Goal: Information Seeking & Learning: Learn about a topic

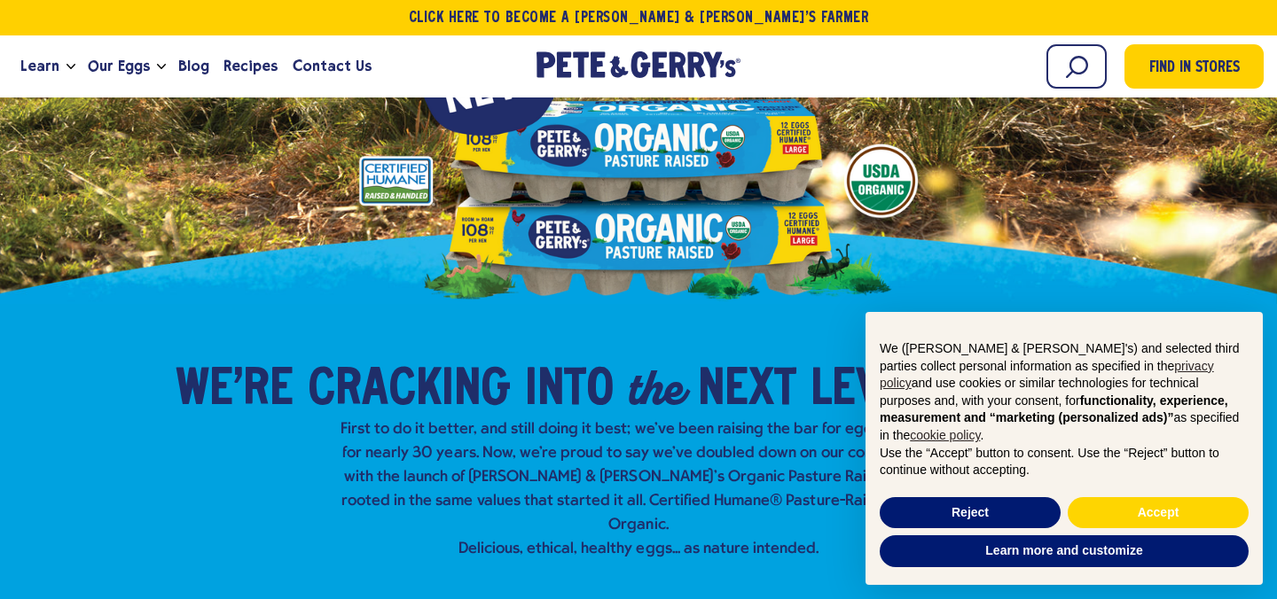
scroll to position [217, 0]
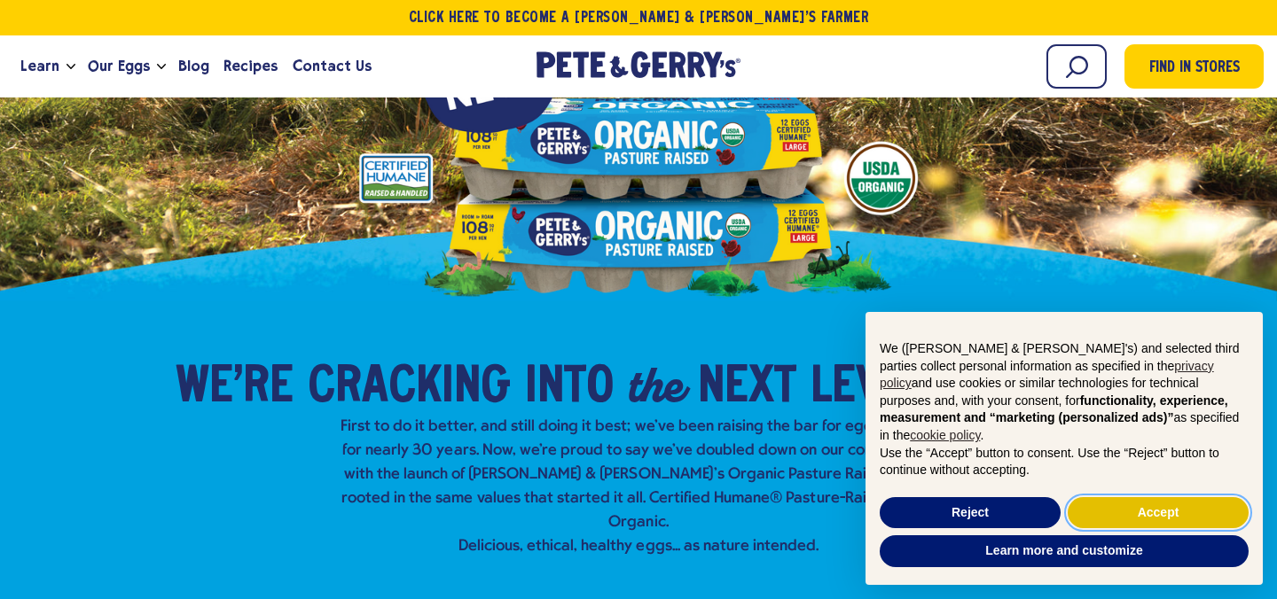
click at [975, 515] on button "Accept" at bounding box center [1158, 513] width 181 height 32
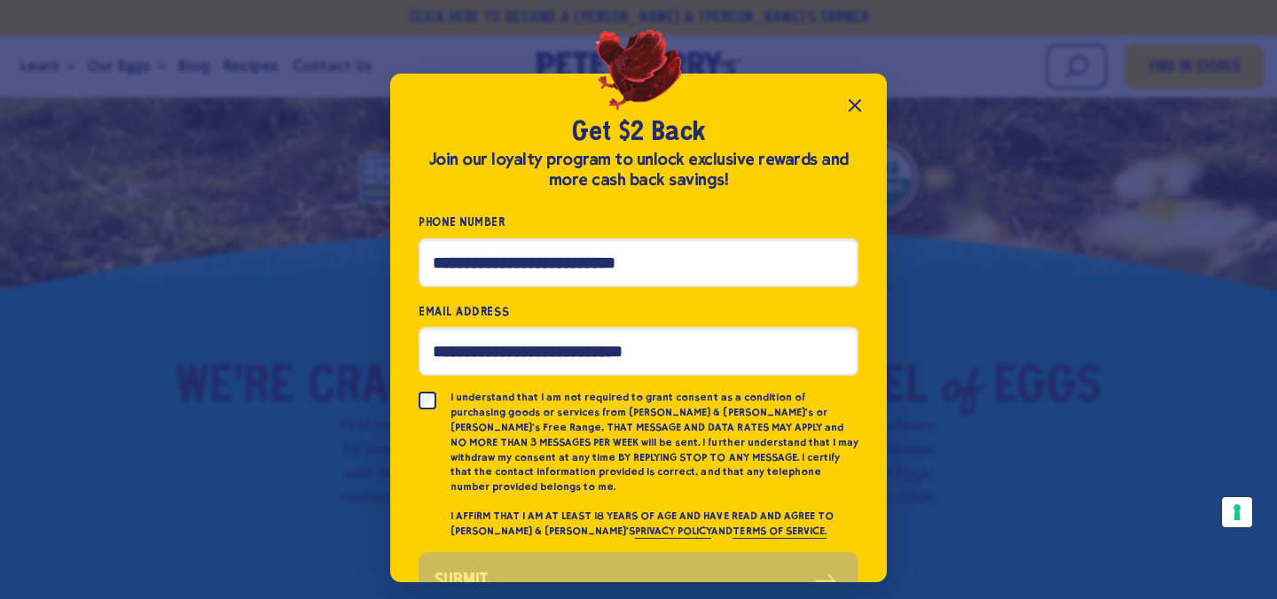
click at [851, 104] on icon "Close popup" at bounding box center [854, 105] width 21 height 21
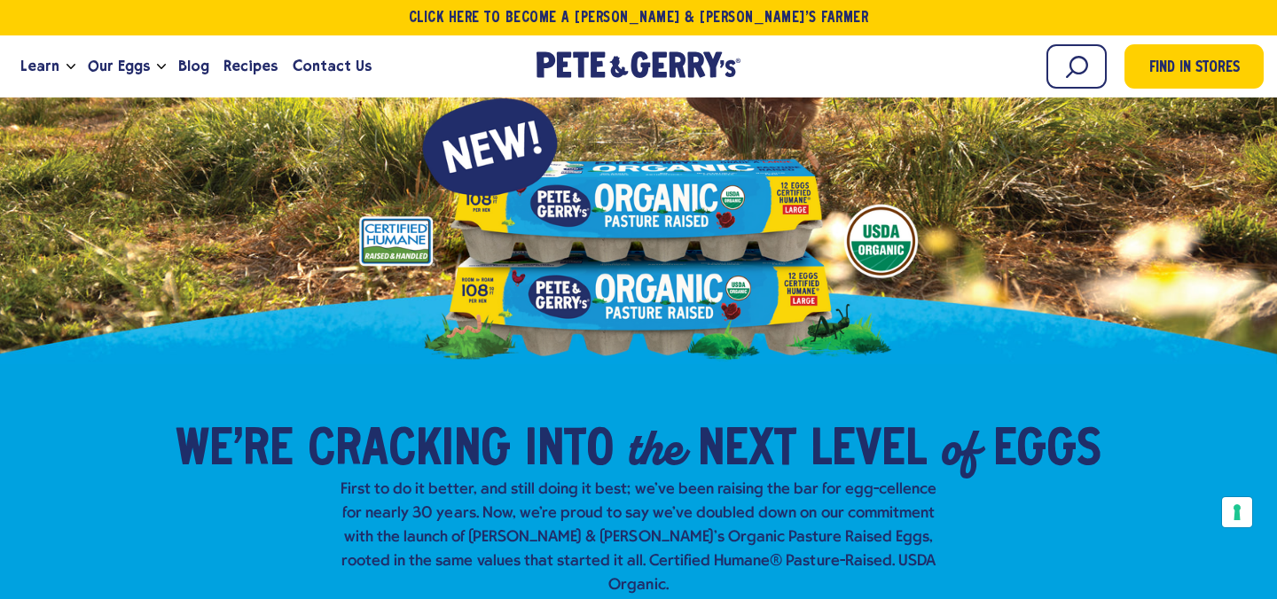
scroll to position [158, 0]
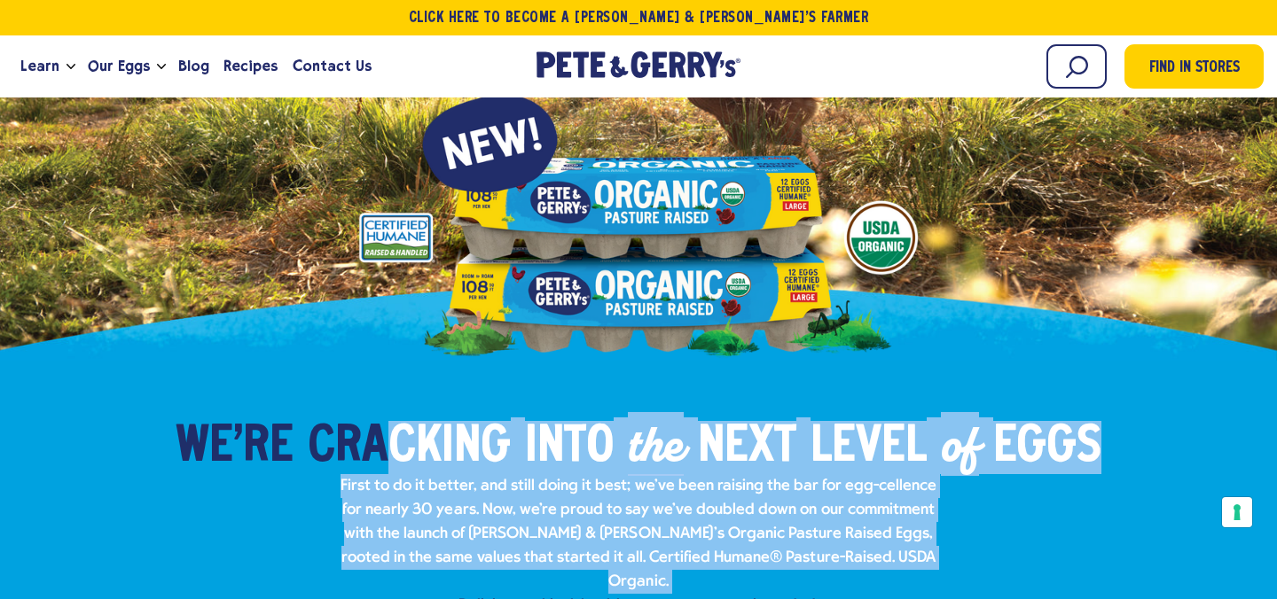
drag, startPoint x: 379, startPoint y: 422, endPoint x: 379, endPoint y: 591, distance: 169.4
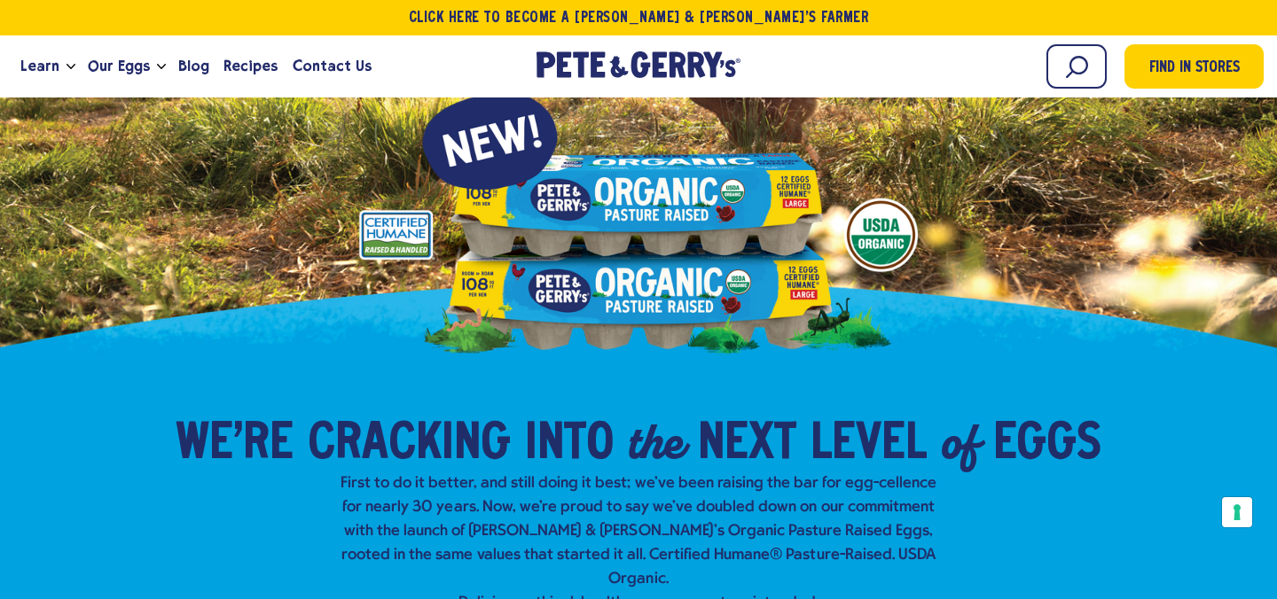
click at [507, 537] on p "First to do it better, and still doing it best; we've been raising the bar for …" at bounding box center [638, 544] width 610 height 144
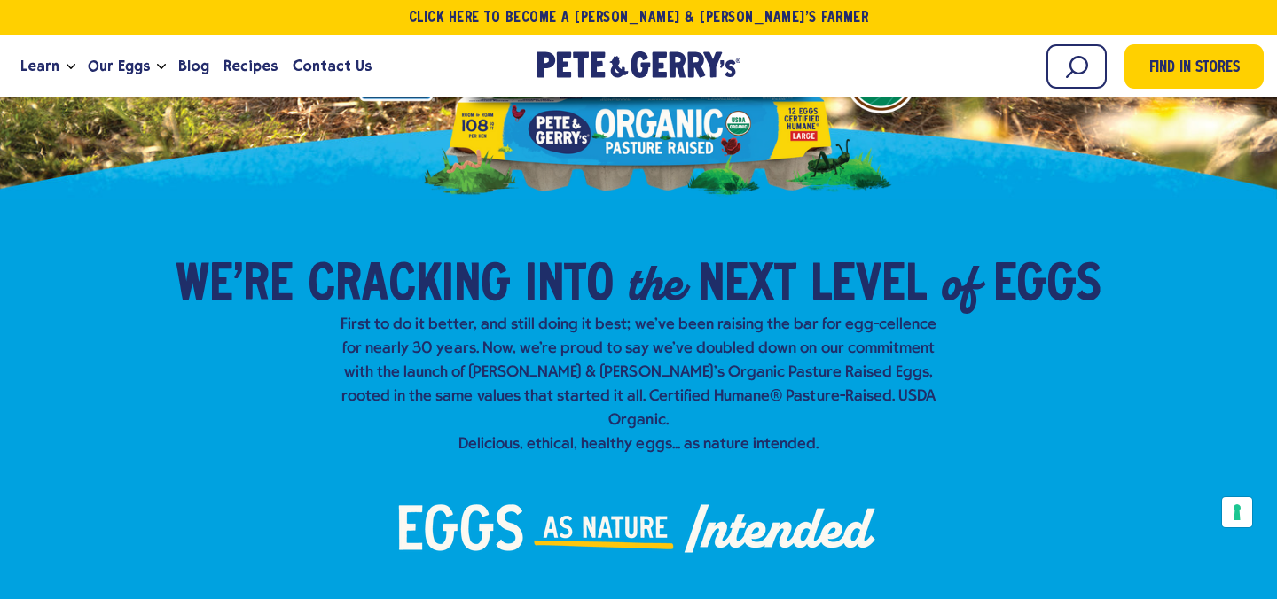
scroll to position [328, 0]
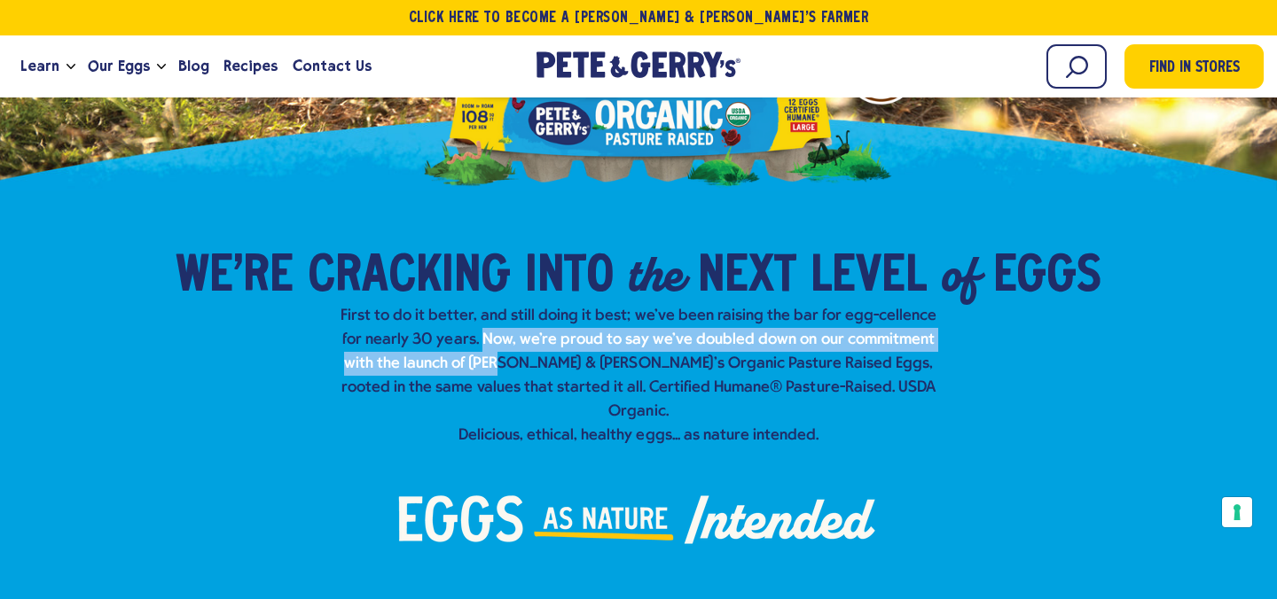
drag, startPoint x: 461, startPoint y: 328, endPoint x: 457, endPoint y: 364, distance: 35.7
click at [457, 363] on p "First to do it better, and still doing it best; we've been raising the bar for …" at bounding box center [638, 376] width 610 height 144
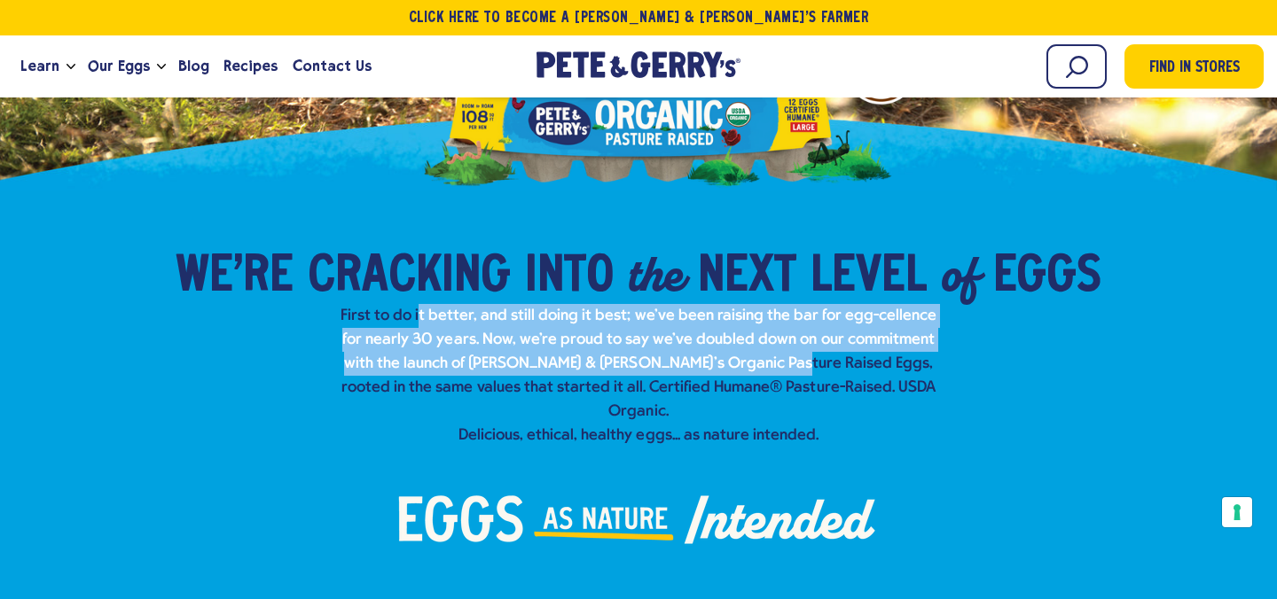
drag, startPoint x: 414, startPoint y: 315, endPoint x: 725, endPoint y: 366, distance: 315.5
click at [725, 366] on p "First to do it better, and still doing it best; we've been raising the bar for …" at bounding box center [638, 376] width 610 height 144
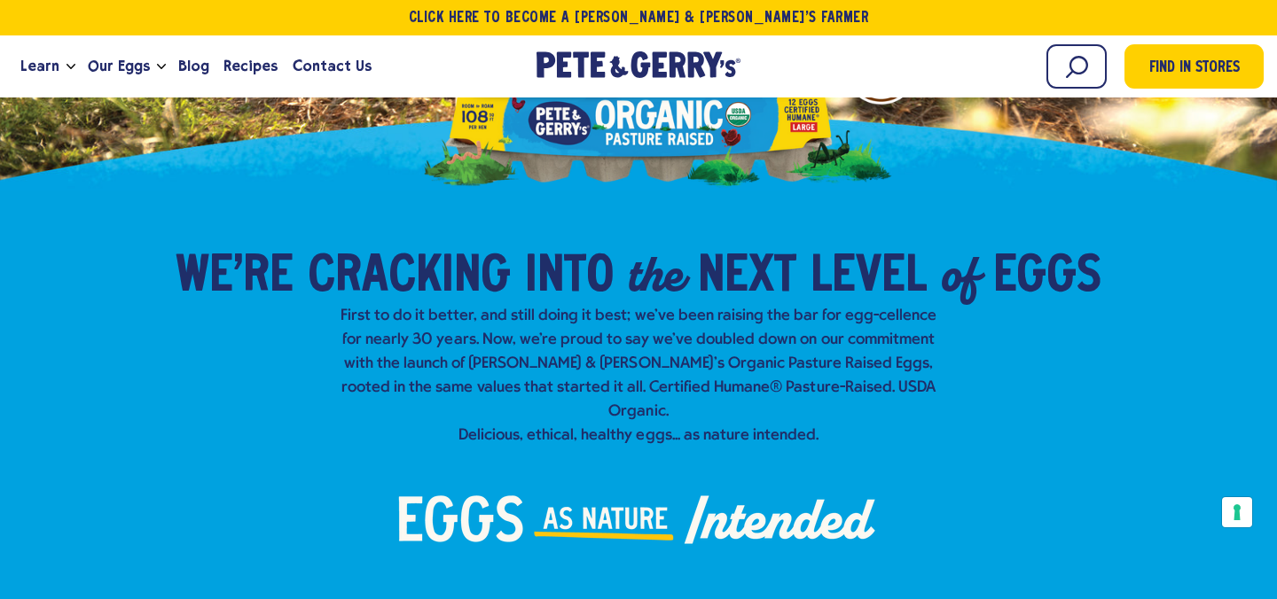
click at [726, 378] on p "First to do it better, and still doing it best; we've been raising the bar for …" at bounding box center [638, 376] width 610 height 144
drag, startPoint x: 393, startPoint y: 317, endPoint x: 395, endPoint y: 360, distance: 42.6
click at [395, 360] on p "First to do it better, and still doing it best; we've been raising the bar for …" at bounding box center [638, 376] width 610 height 144
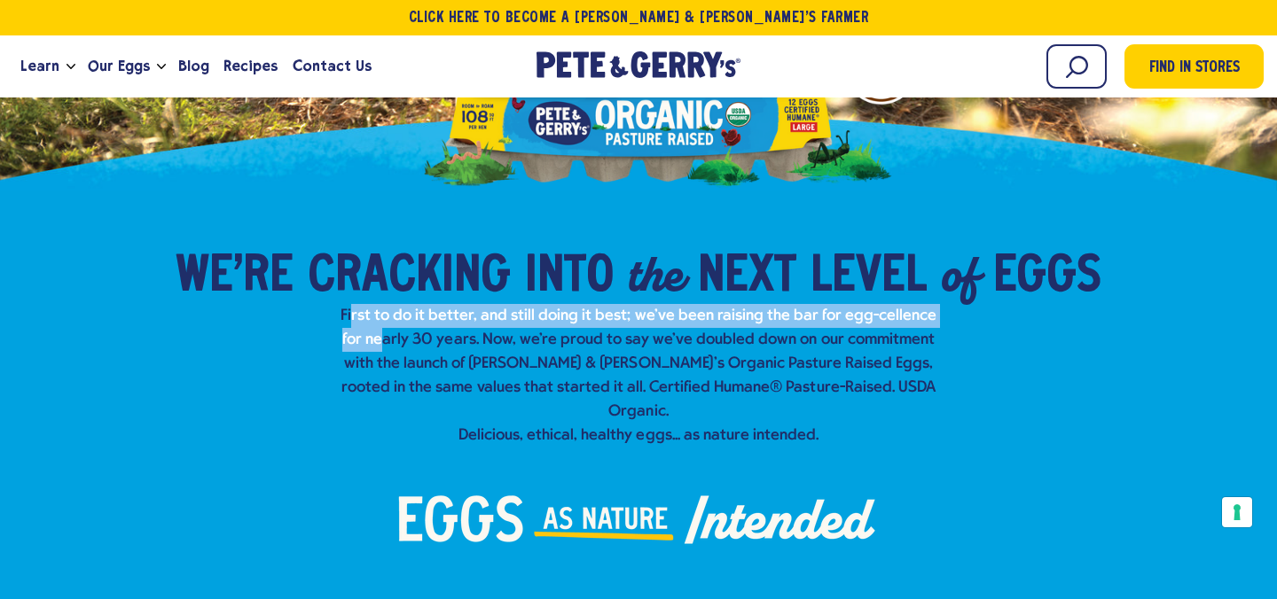
drag, startPoint x: 350, startPoint y: 318, endPoint x: 364, endPoint y: 348, distance: 32.1
click at [364, 348] on p "First to do it better, and still doing it best; we've been raising the bar for …" at bounding box center [638, 376] width 610 height 144
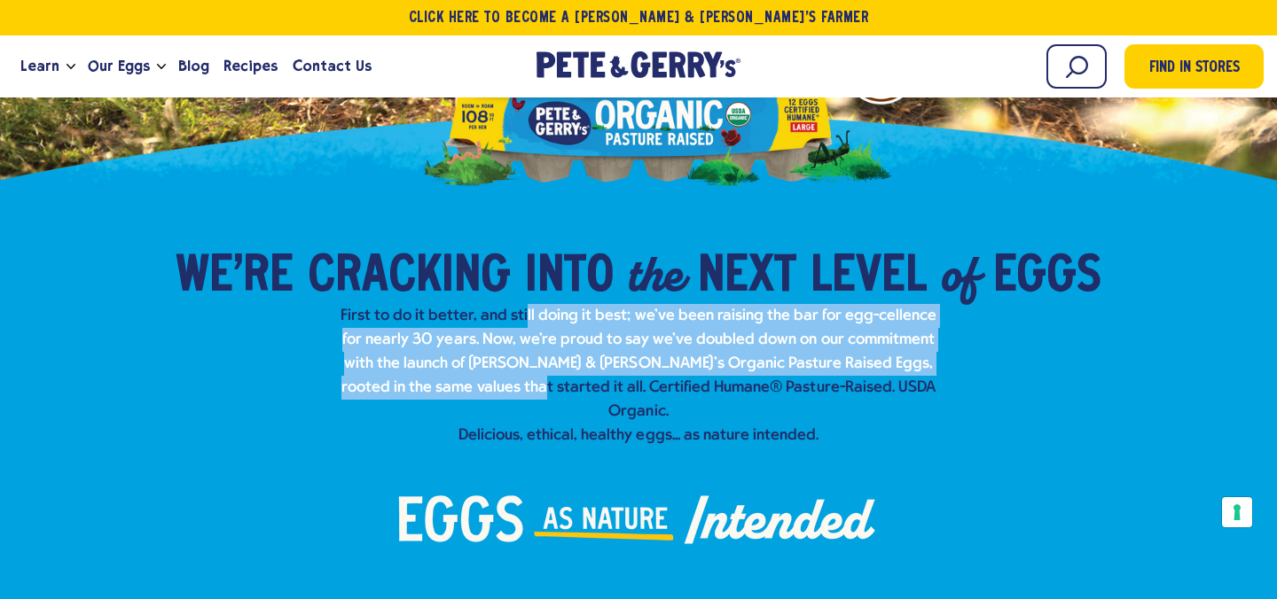
drag, startPoint x: 519, startPoint y: 325, endPoint x: 507, endPoint y: 388, distance: 64.9
click at [507, 388] on p "First to do it better, and still doing it best; we've been raising the bar for …" at bounding box center [638, 376] width 610 height 144
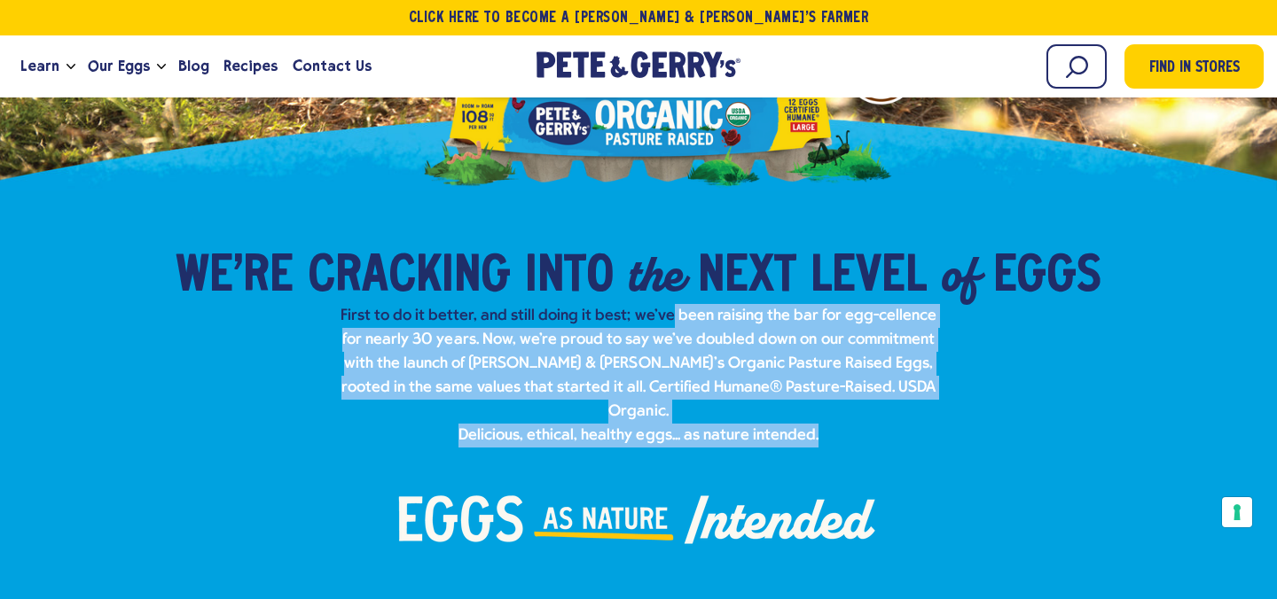
drag, startPoint x: 649, startPoint y: 427, endPoint x: 656, endPoint y: 306, distance: 121.7
click at [659, 306] on div "We’re Cracking into the Next Level of Eggs​ First to do it better, and still do…" at bounding box center [638, 456] width 1163 height 418
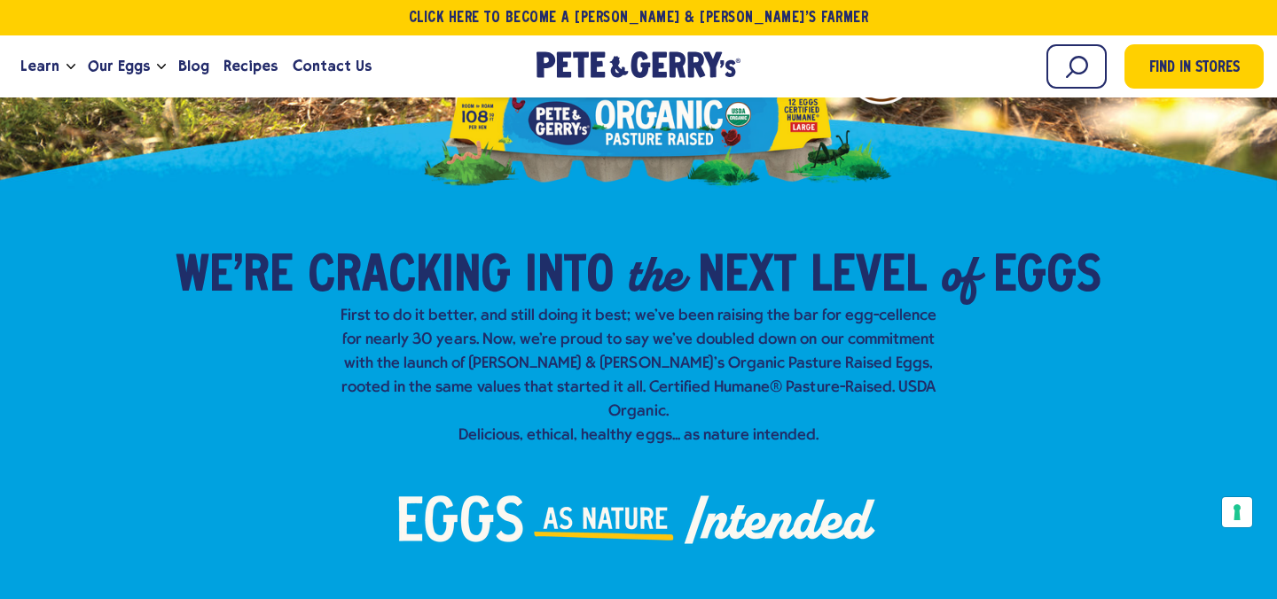
click at [654, 324] on p "First to do it better, and still doing it best; we've been raising the bar for …" at bounding box center [638, 376] width 610 height 144
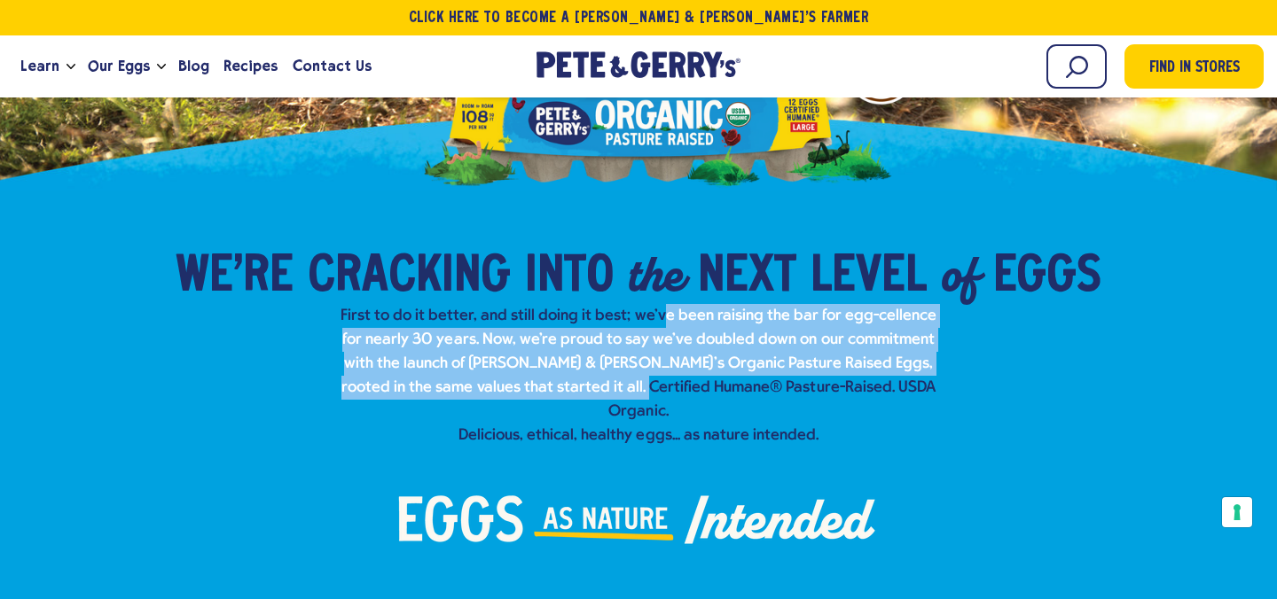
drag, startPoint x: 652, startPoint y: 324, endPoint x: 636, endPoint y: 381, distance: 59.8
click at [636, 381] on p "First to do it better, and still doing it best; we've been raising the bar for …" at bounding box center [638, 376] width 610 height 144
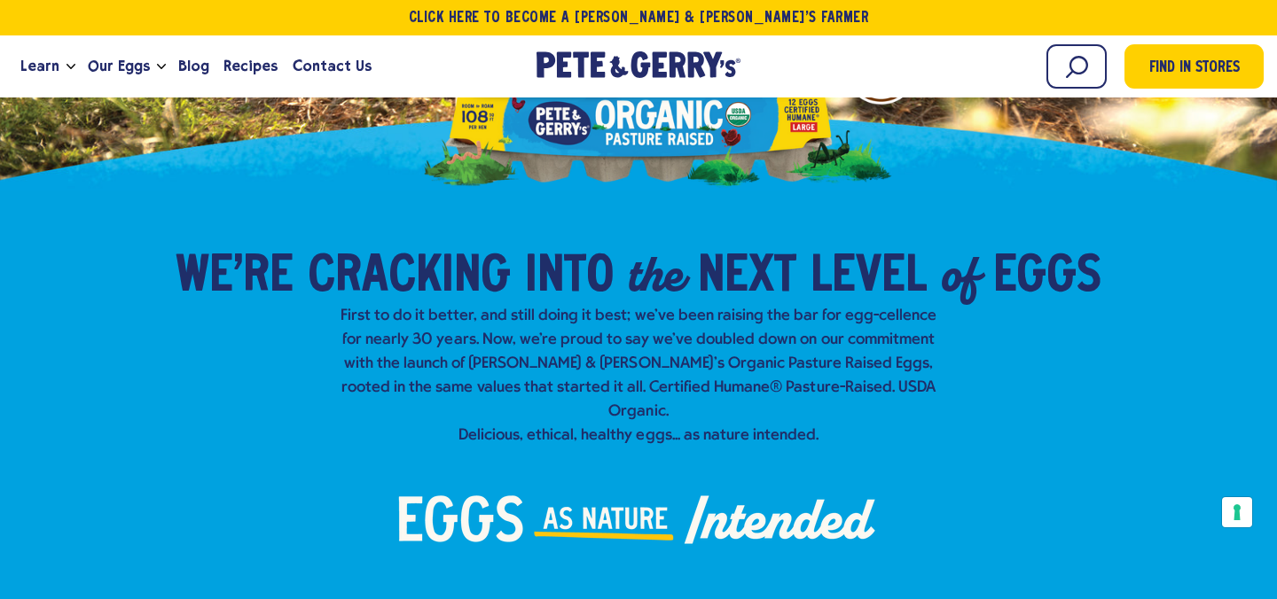
drag, startPoint x: 563, startPoint y: 255, endPoint x: 566, endPoint y: 298, distance: 43.5
click at [566, 298] on span "into" at bounding box center [569, 277] width 89 height 53
drag, startPoint x: 539, startPoint y: 255, endPoint x: 593, endPoint y: 270, distance: 56.4
click at [593, 270] on span "into" at bounding box center [569, 277] width 89 height 53
drag, startPoint x: 613, startPoint y: 276, endPoint x: 535, endPoint y: 262, distance: 79.2
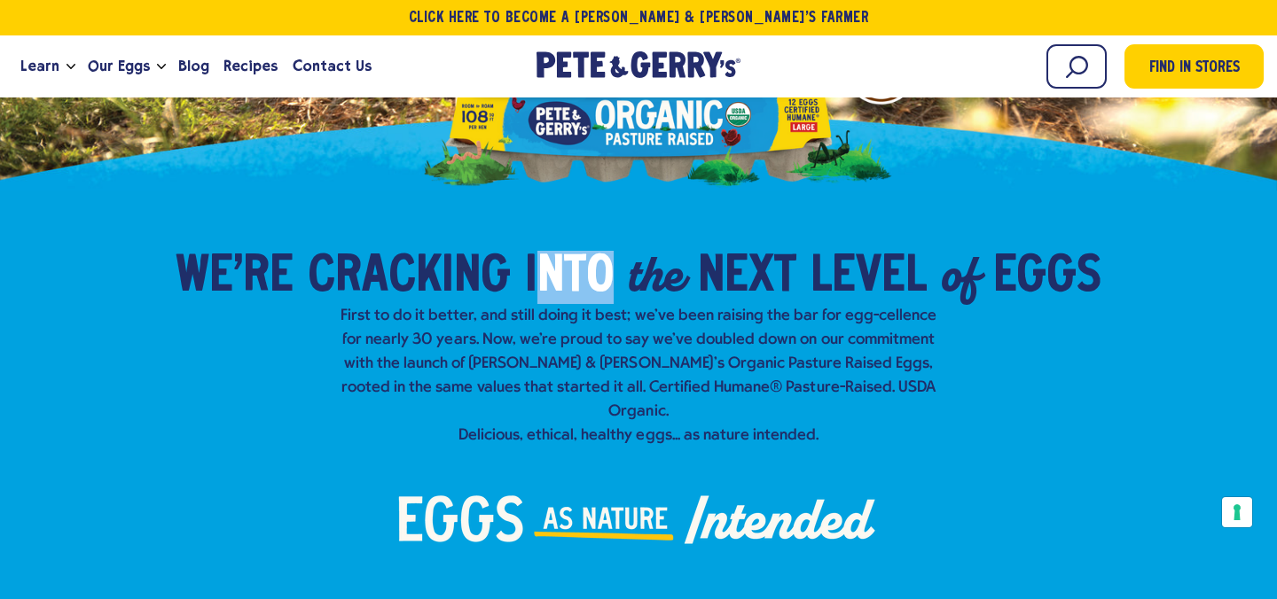
click at [535, 263] on span "into" at bounding box center [569, 277] width 89 height 53
click at [535, 262] on span "into" at bounding box center [569, 277] width 89 height 53
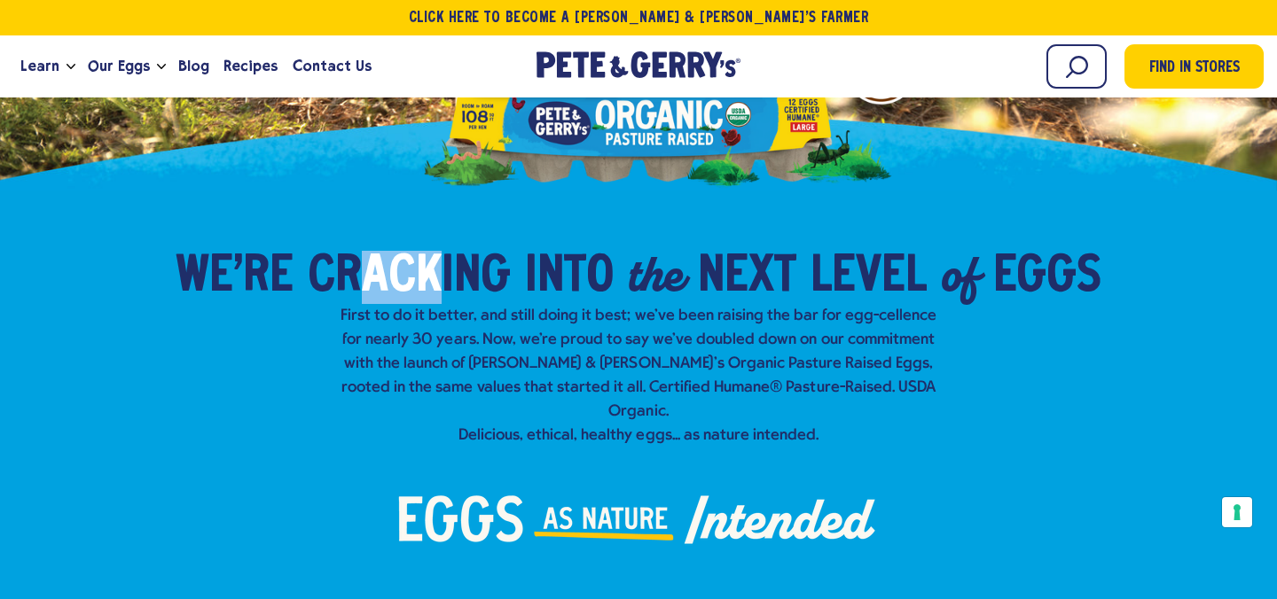
drag, startPoint x: 372, startPoint y: 263, endPoint x: 447, endPoint y: 269, distance: 75.6
click at [447, 269] on span "Cracking" at bounding box center [409, 277] width 203 height 53
click at [471, 321] on p "First to do it better, and still doing it best; we've been raising the bar for …" at bounding box center [638, 376] width 610 height 144
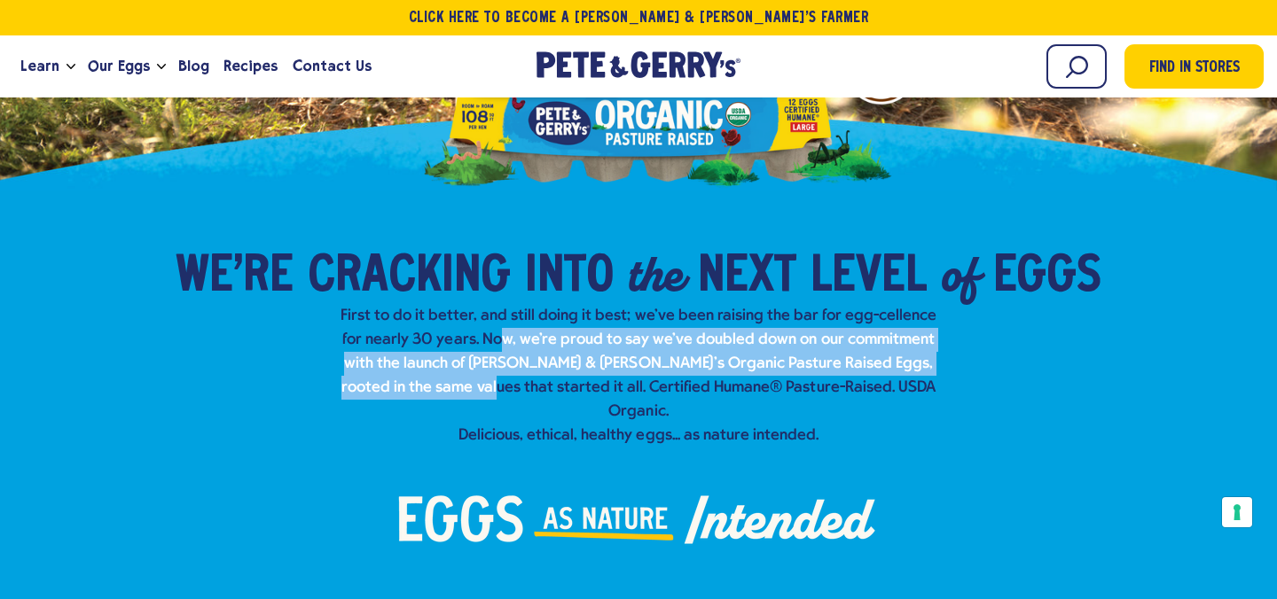
drag, startPoint x: 480, startPoint y: 344, endPoint x: 475, endPoint y: 385, distance: 41.0
click at [475, 385] on p "First to do it better, and still doing it best; we've been raising the bar for …" at bounding box center [638, 376] width 610 height 144
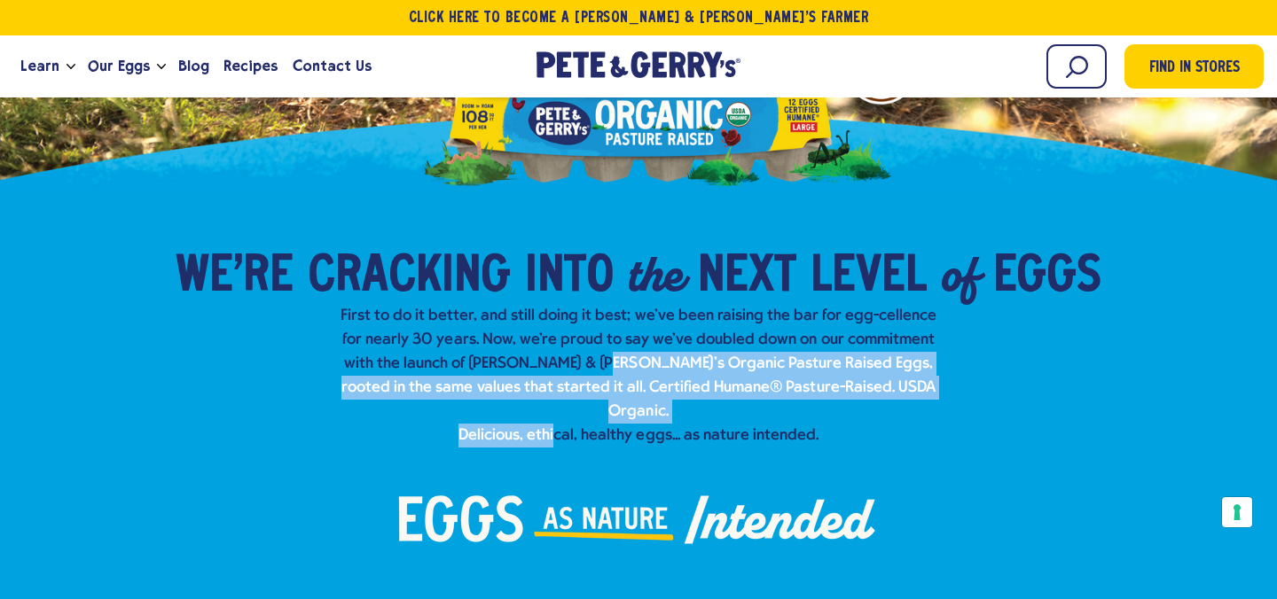
drag, startPoint x: 557, startPoint y: 409, endPoint x: 546, endPoint y: 355, distance: 55.1
click at [552, 362] on p "First to do it better, and still doing it best; we've been raising the bar for …" at bounding box center [638, 376] width 610 height 144
click at [561, 364] on p "First to do it better, and still doing it best; we've been raising the bar for …" at bounding box center [638, 376] width 610 height 144
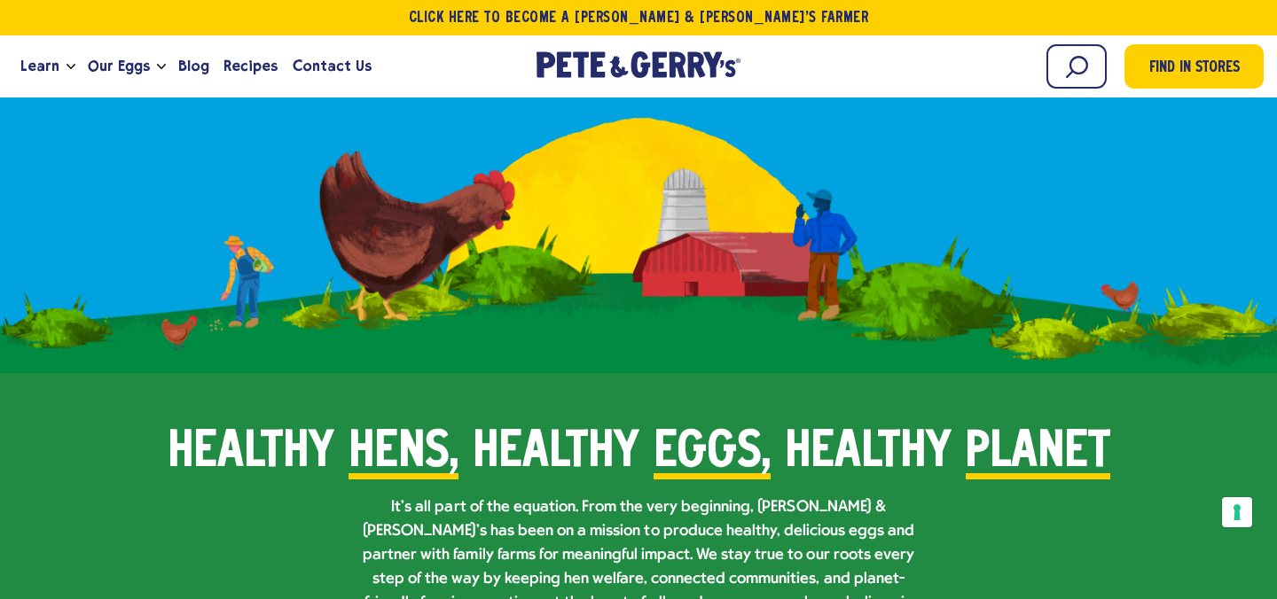
scroll to position [913, 0]
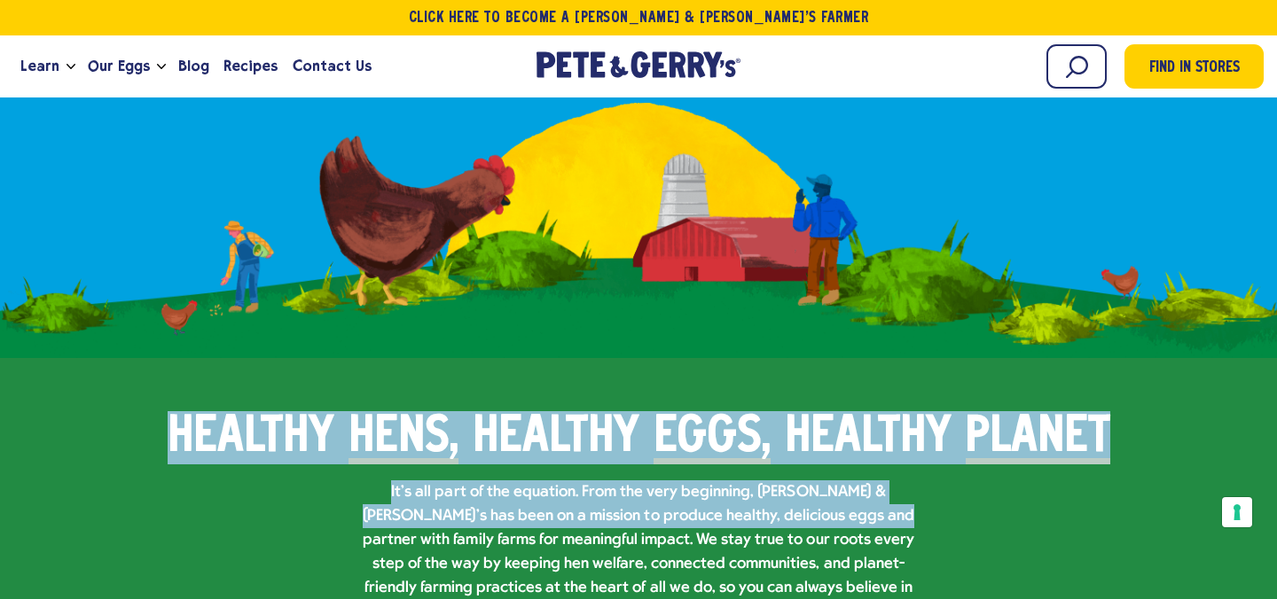
drag, startPoint x: 168, startPoint y: 400, endPoint x: 808, endPoint y: 489, distance: 645.6
click at [808, 489] on div "Healthy [GEOGRAPHIC_DATA], healthy eggs, healthy planet It’s all part of the eq…" at bounding box center [638, 573] width 1277 height 324
click at [808, 489] on p "It’s all part of the equation. From the very beginning, [PERSON_NAME] & [PERSON…" at bounding box center [639, 553] width 568 height 144
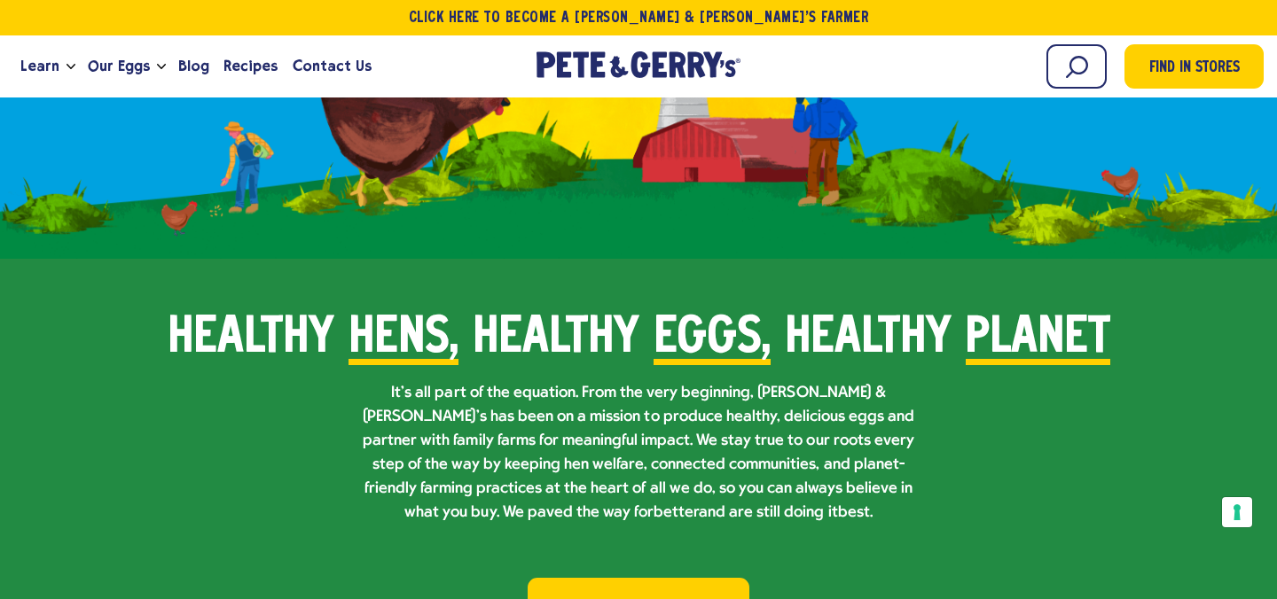
scroll to position [1022, 0]
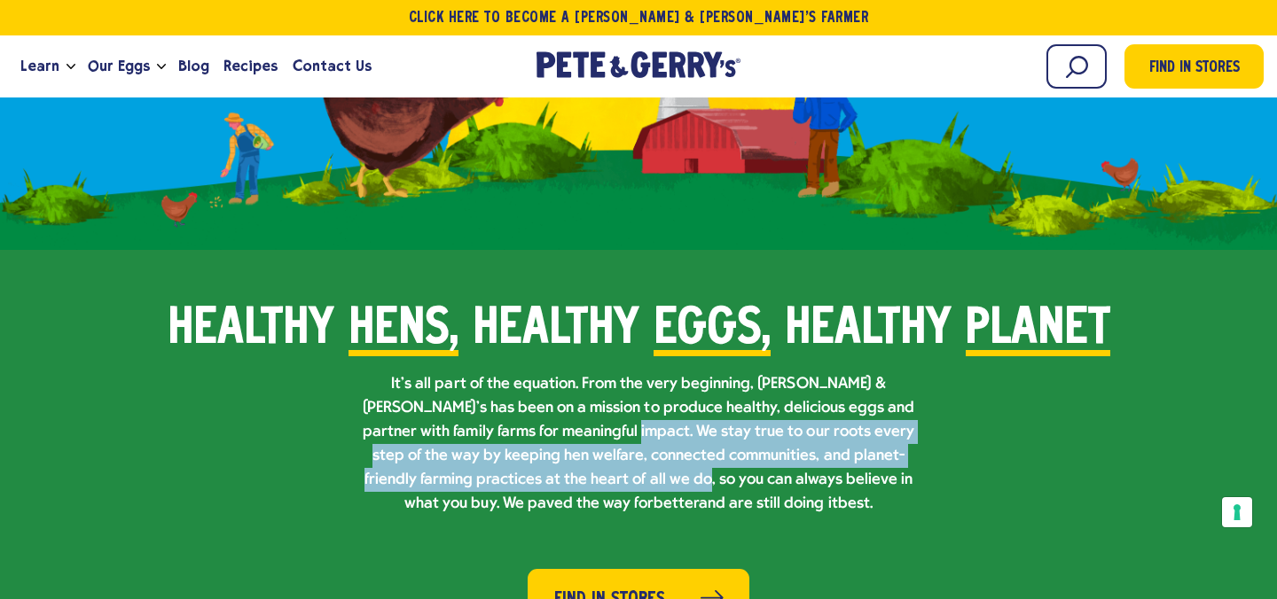
drag, startPoint x: 553, startPoint y: 398, endPoint x: 549, endPoint y: 448, distance: 49.9
click at [549, 448] on p "It’s all part of the equation. From the very beginning, [PERSON_NAME] & [PERSON…" at bounding box center [639, 444] width 568 height 144
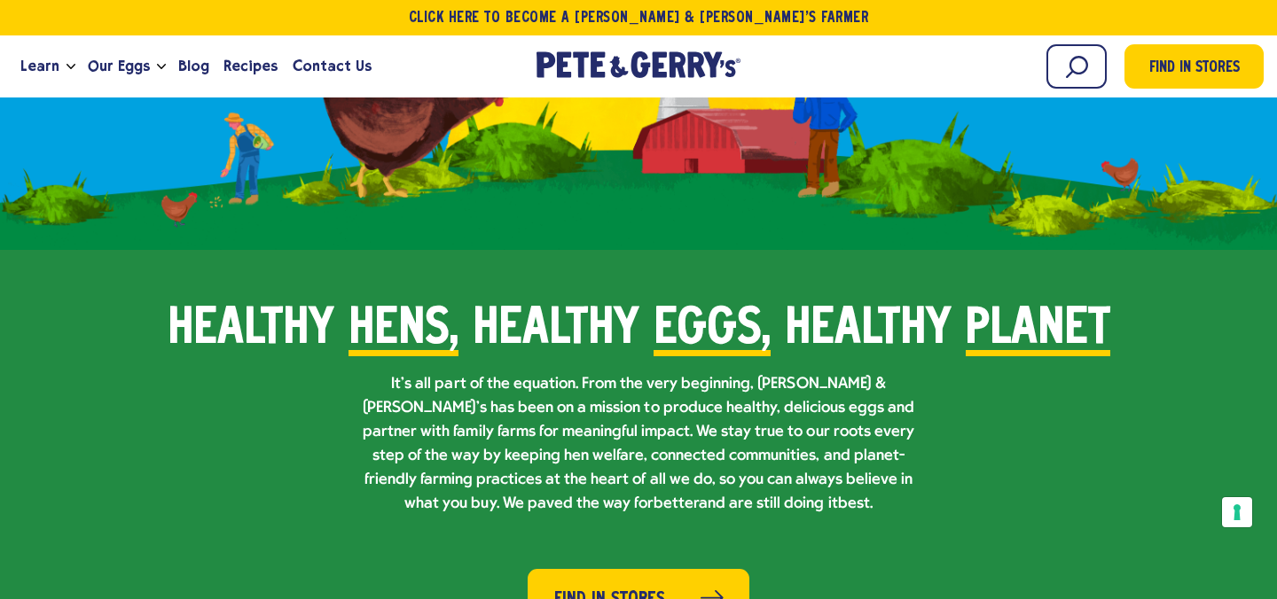
click at [530, 409] on p "It’s all part of the equation. From the very beginning, [PERSON_NAME] & [PERSON…" at bounding box center [639, 444] width 568 height 144
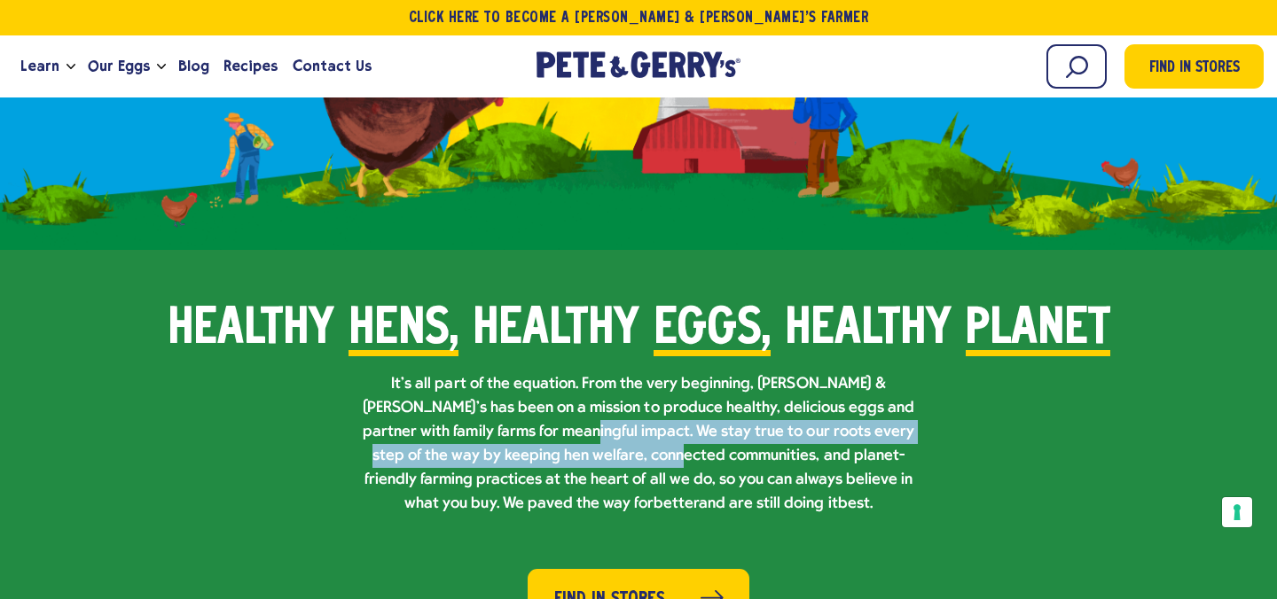
drag, startPoint x: 512, startPoint y: 391, endPoint x: 576, endPoint y: 427, distance: 73.5
click at [576, 427] on p "It’s all part of the equation. From the very beginning, [PERSON_NAME] & [PERSON…" at bounding box center [639, 444] width 568 height 144
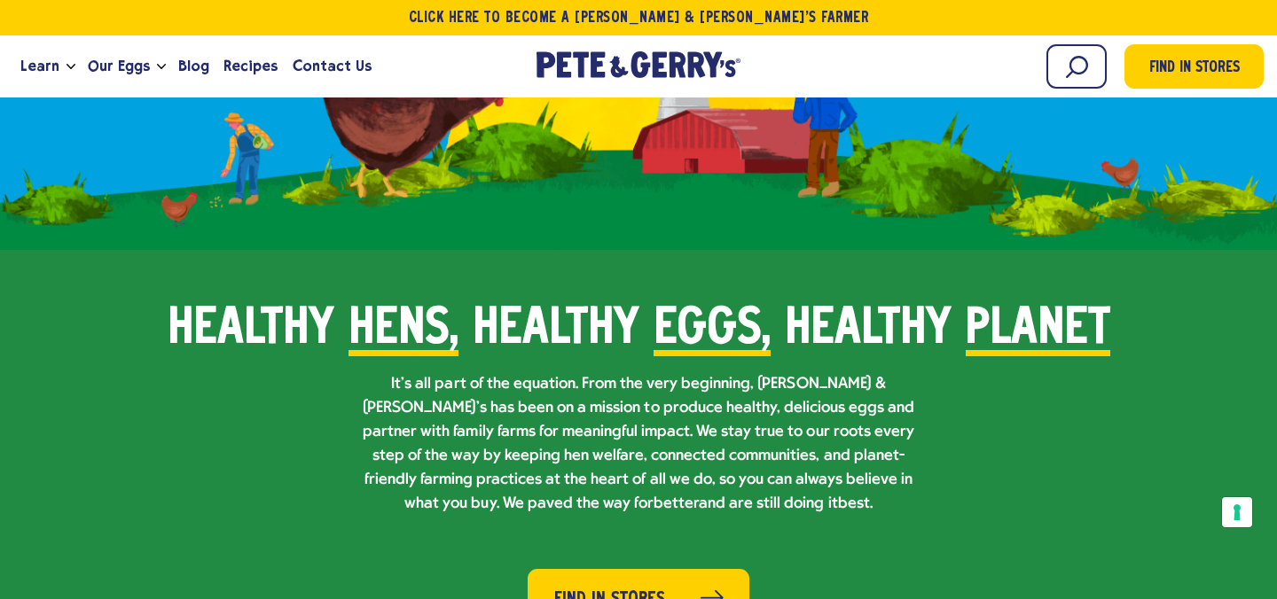
click at [512, 388] on p "It’s all part of the equation. From the very beginning, [PERSON_NAME] & [PERSON…" at bounding box center [639, 444] width 568 height 144
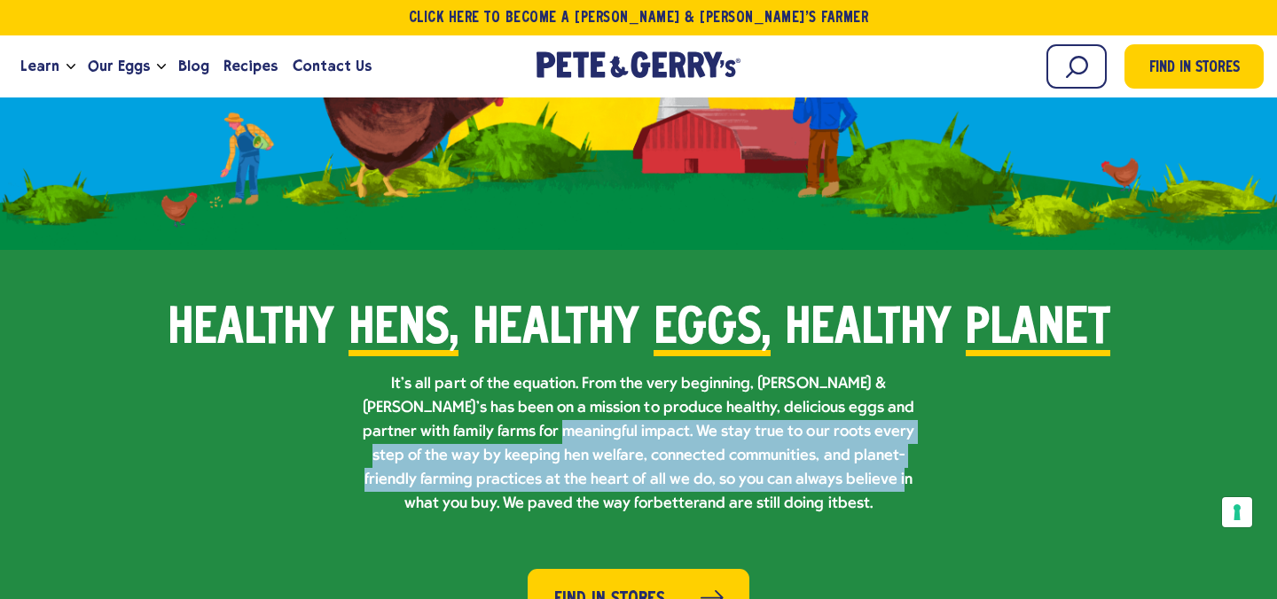
drag, startPoint x: 486, startPoint y: 402, endPoint x: 737, endPoint y: 450, distance: 255.7
click at [737, 450] on p "It’s all part of the equation. From the very beginning, [PERSON_NAME] & [PERSON…" at bounding box center [639, 444] width 568 height 144
